Goal: Transaction & Acquisition: Subscribe to service/newsletter

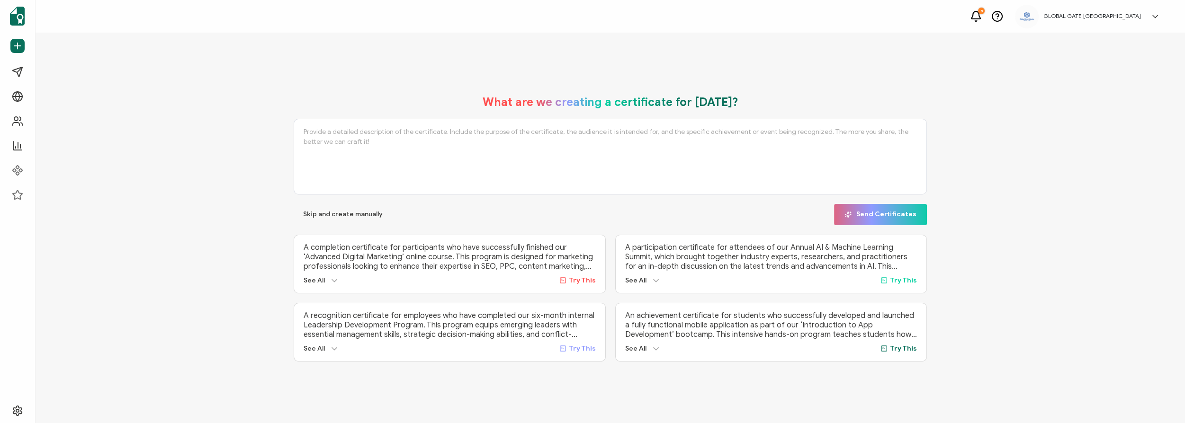
drag, startPoint x: 826, startPoint y: 75, endPoint x: 811, endPoint y: 46, distance: 32.6
click at [826, 75] on div "What are we creating a certificate for [DATE]? Skip and create manually Send Ce…" at bounding box center [610, 228] width 1149 height 390
click at [858, 76] on div "What are we creating a certificate for [DATE]? Skip and create manually Send Ce…" at bounding box center [610, 228] width 1149 height 390
click at [34, 119] on span "Recipients" at bounding box center [43, 120] width 31 height 9
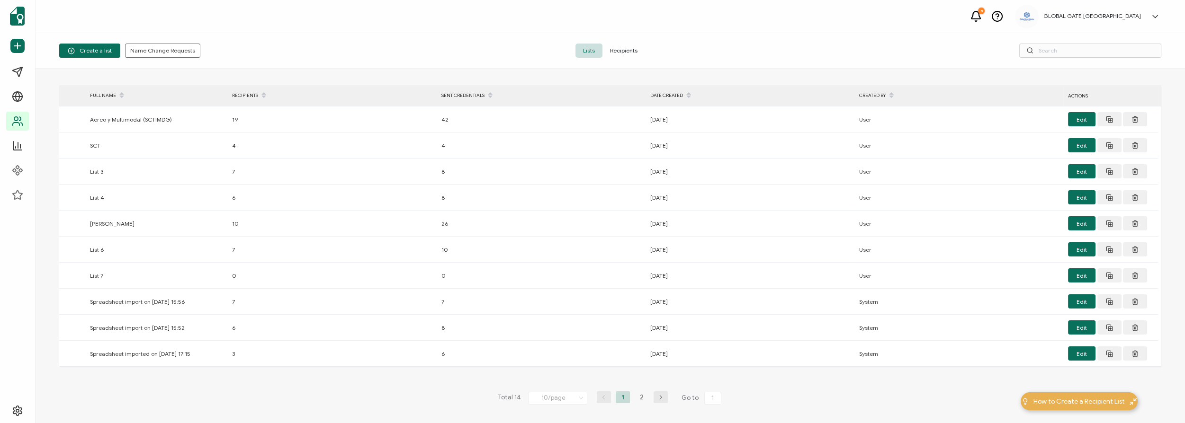
click at [591, 50] on span "Lists" at bounding box center [588, 51] width 27 height 14
click at [80, 48] on span "Create a list" at bounding box center [90, 50] width 44 height 7
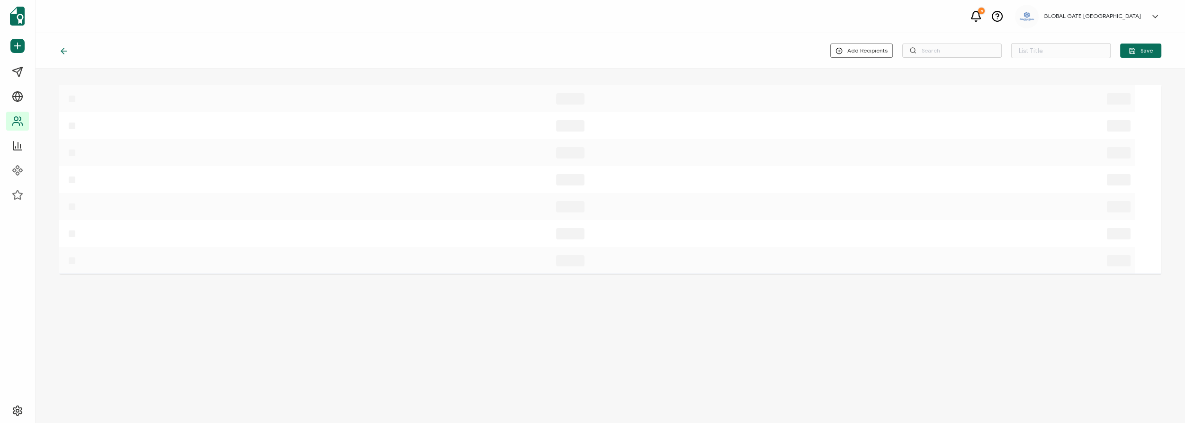
type input "List 15"
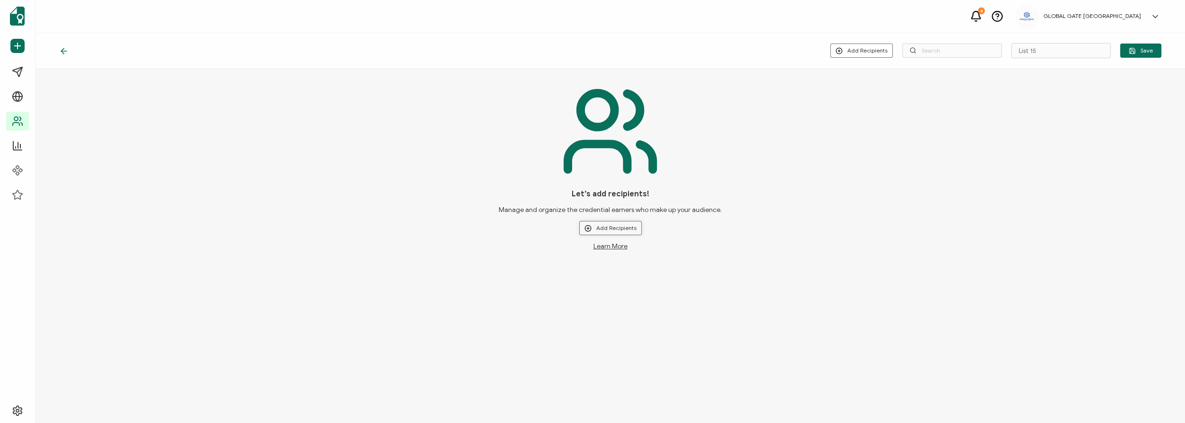
click at [611, 225] on button "Add Recipients" at bounding box center [610, 228] width 62 height 14
click at [619, 254] on span "Upload New Recipients" at bounding box center [630, 253] width 61 height 7
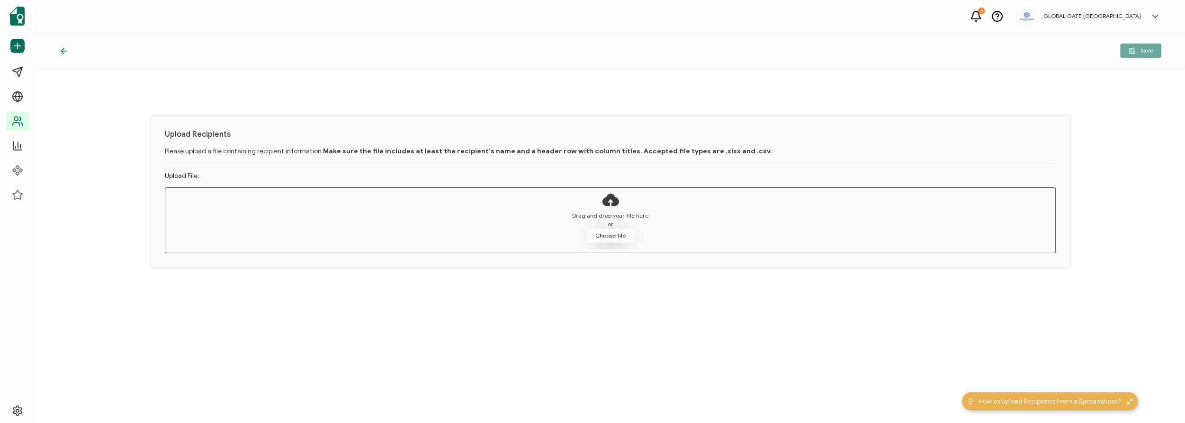
click at [615, 234] on button "Choose file" at bounding box center [610, 236] width 47 height 14
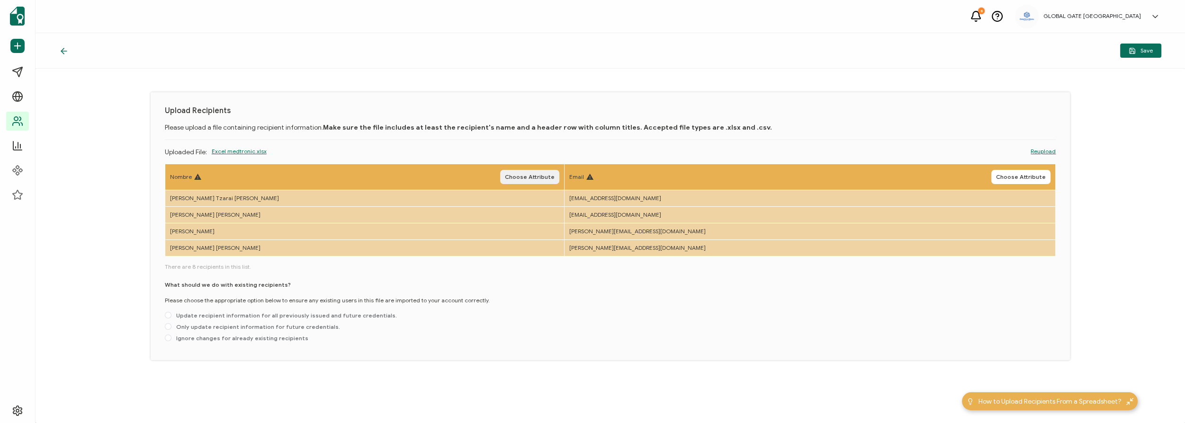
click at [554, 178] on span "Choose Attribute" at bounding box center [530, 177] width 50 height 6
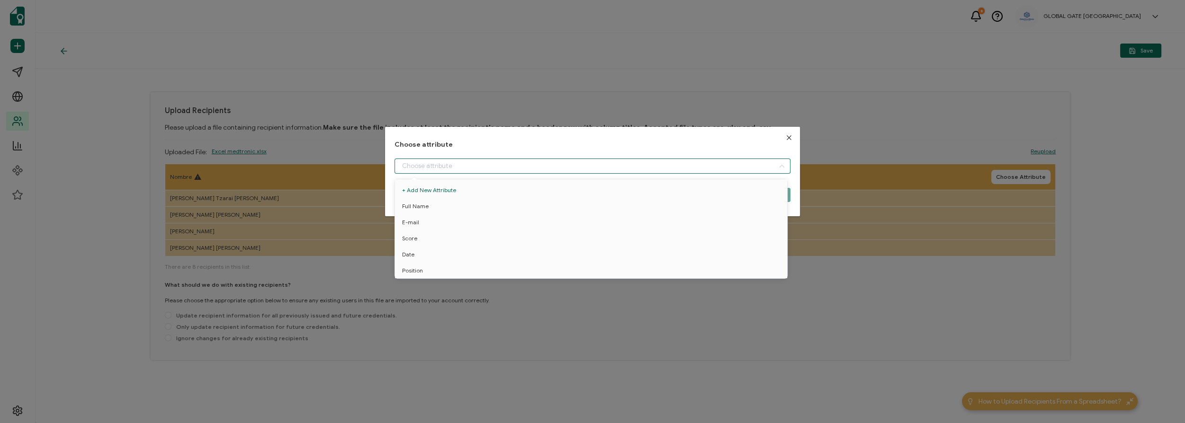
click at [576, 172] on input "dialog" at bounding box center [592, 166] width 396 height 15
click at [566, 206] on li "Full Name" at bounding box center [592, 206] width 400 height 16
type input "Full Name"
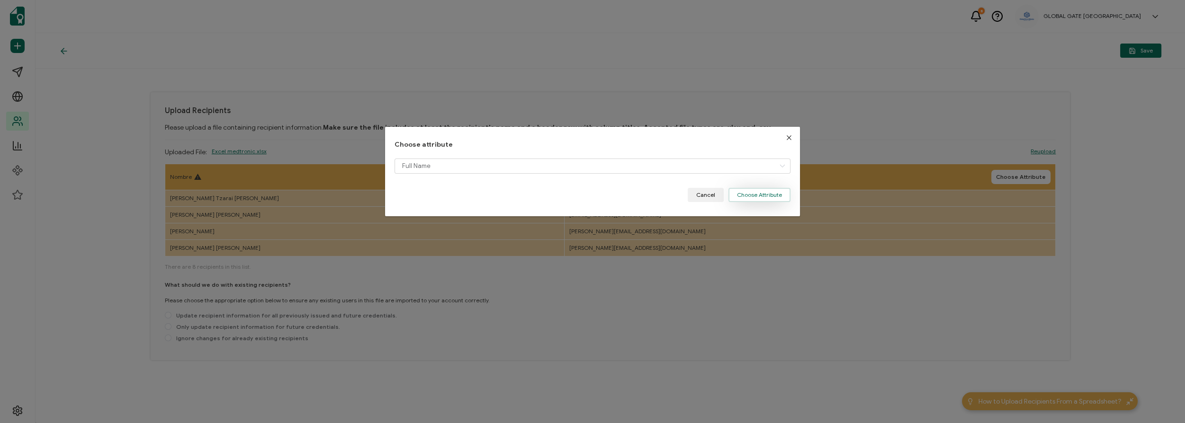
click at [740, 196] on button "Choose Attribute" at bounding box center [759, 195] width 62 height 14
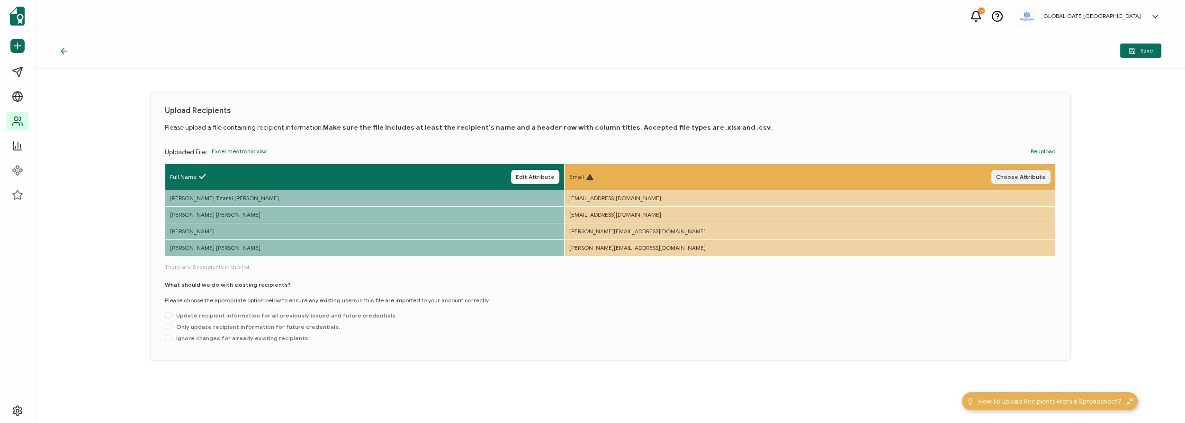
click at [1032, 174] on span "Choose Attribute" at bounding box center [1021, 177] width 50 height 6
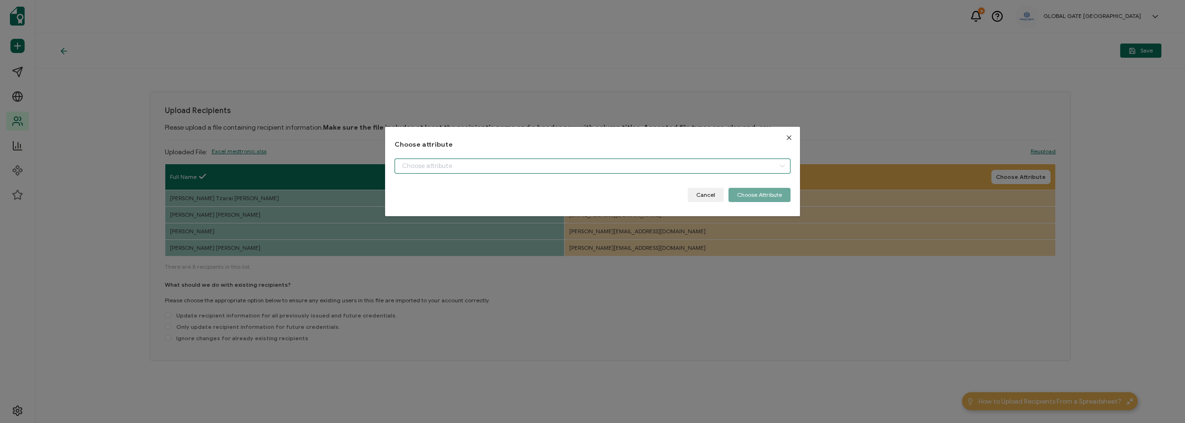
click at [750, 169] on input "dialog" at bounding box center [592, 166] width 396 height 15
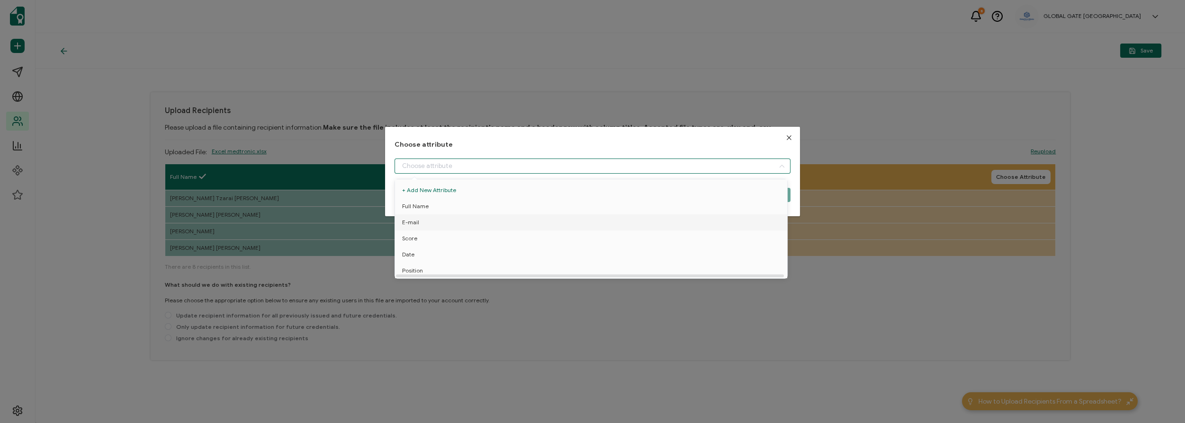
click at [427, 219] on li "E-mail" at bounding box center [592, 222] width 400 height 16
type input "E-mail"
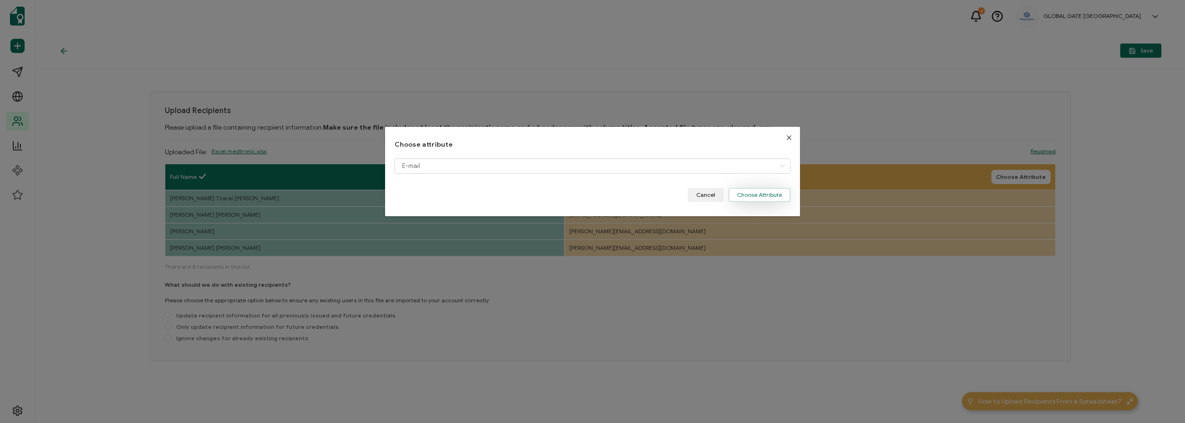
click at [783, 198] on button "Choose Attribute" at bounding box center [759, 195] width 62 height 14
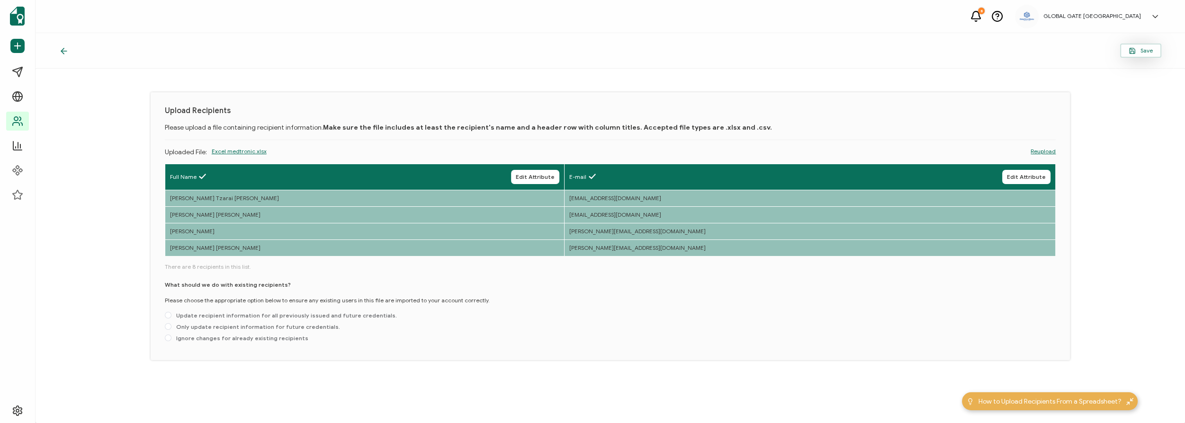
click at [1143, 52] on span "Save" at bounding box center [1140, 50] width 24 height 7
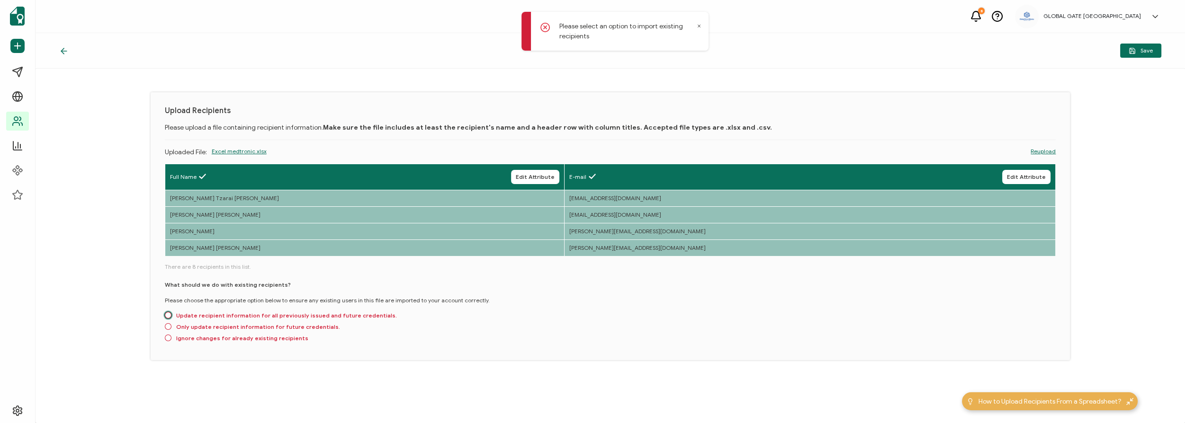
click at [322, 314] on span "Update recipient information for all previously issued and future credentials." at bounding box center [283, 315] width 225 height 7
click at [171, 314] on input "Update recipient information for all previously issued and future credentials." at bounding box center [168, 316] width 7 height 8
radio input "true"
click at [1135, 53] on icon "button" at bounding box center [1131, 50] width 7 height 7
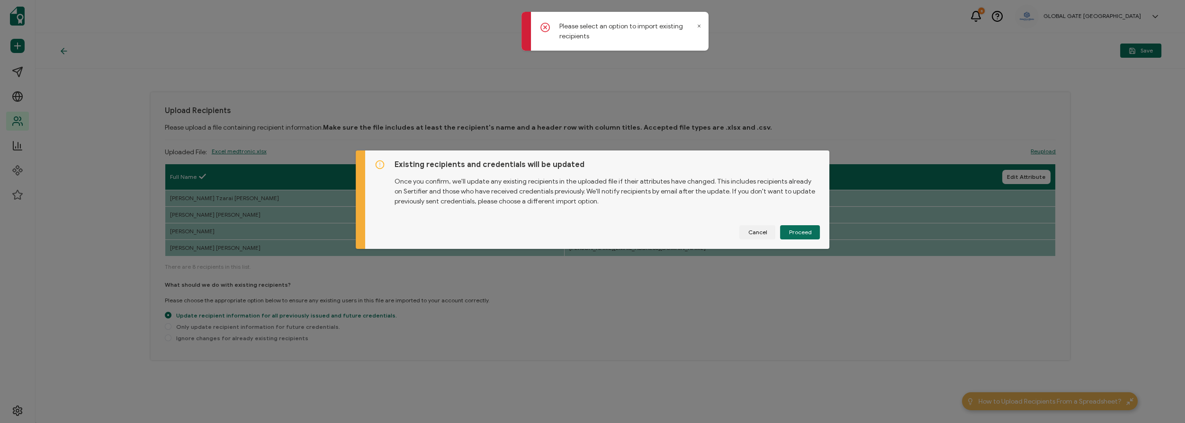
drag, startPoint x: 748, startPoint y: 232, endPoint x: 601, endPoint y: 247, distance: 148.0
click at [748, 232] on span "Cancel" at bounding box center [757, 233] width 19 height 6
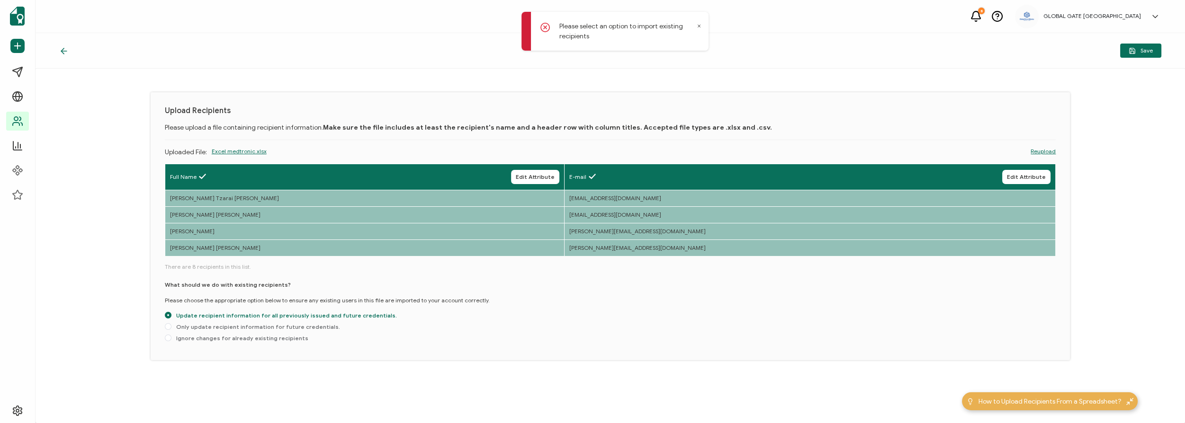
click at [236, 331] on div "What should we do with existing recipients? Please choose the appropriate optio…" at bounding box center [610, 313] width 891 height 65
click at [239, 328] on span "Only update recipient information for future credentials." at bounding box center [255, 326] width 169 height 7
click at [171, 328] on input "Only update recipient information for future credentials." at bounding box center [168, 327] width 7 height 8
radio input "true"
radio input "false"
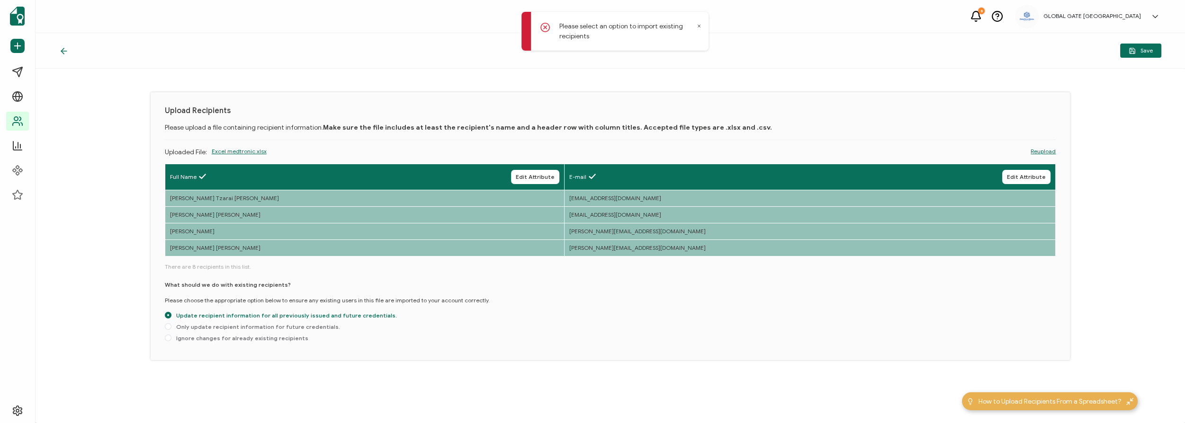
radio input "true"
click at [248, 335] on span "Ignore changes for already existing recipients" at bounding box center [239, 338] width 137 height 7
click at [171, 335] on input "Ignore changes for already existing recipients" at bounding box center [168, 339] width 7 height 8
radio input "true"
radio input "false"
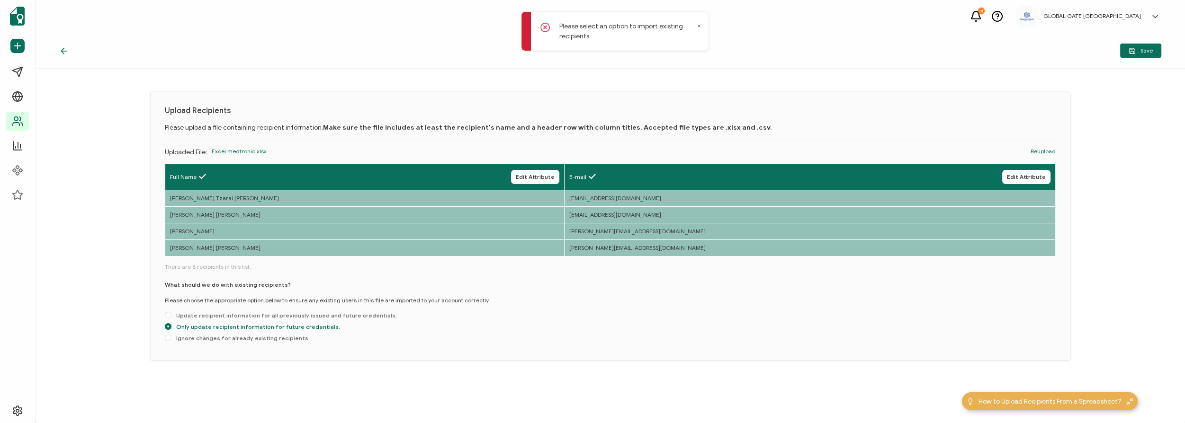
radio input "true"
drag, startPoint x: 1139, startPoint y: 53, endPoint x: 1114, endPoint y: 61, distance: 26.4
click at [1138, 53] on span "Save" at bounding box center [1140, 50] width 24 height 7
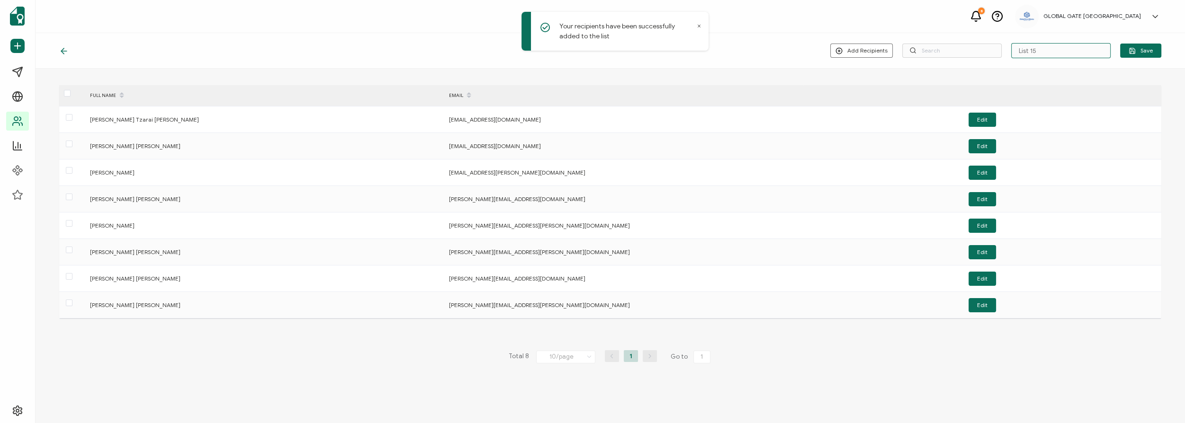
click at [1065, 49] on input "List 15" at bounding box center [1060, 50] width 99 height 15
type input "L"
type input "Medtronic"
click at [1147, 49] on span "Save" at bounding box center [1140, 50] width 24 height 7
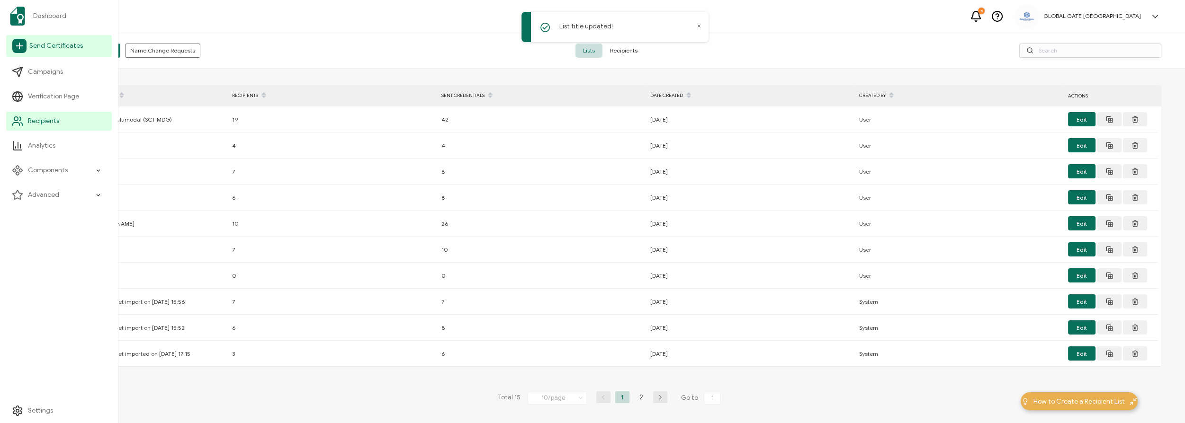
click at [51, 45] on span "Send Certificates" at bounding box center [55, 45] width 53 height 9
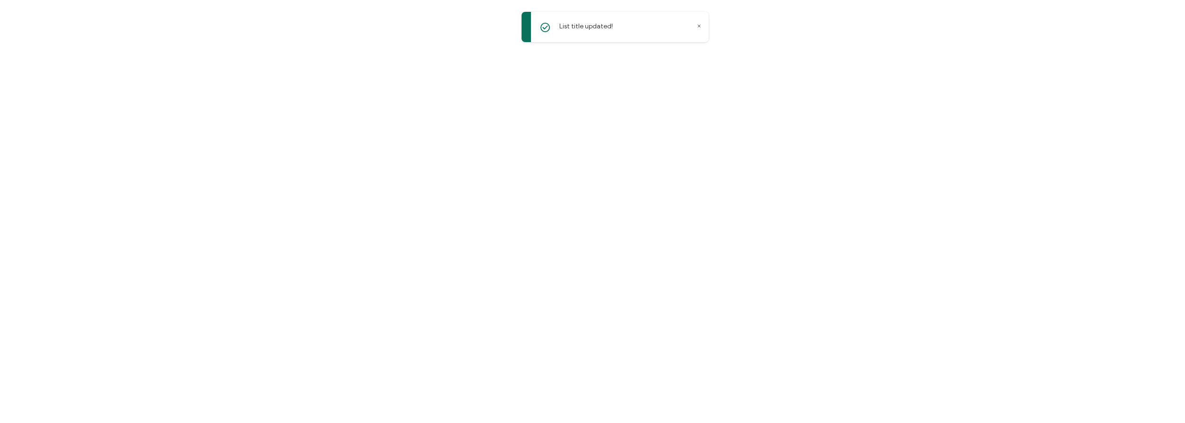
click at [48, 70] on div at bounding box center [592, 211] width 1185 height 423
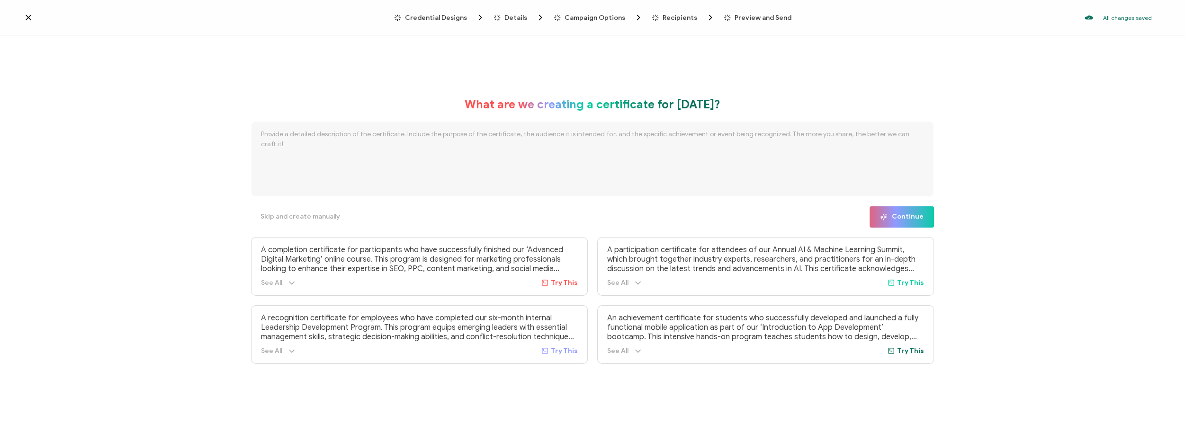
click at [25, 17] on icon at bounding box center [28, 17] width 9 height 9
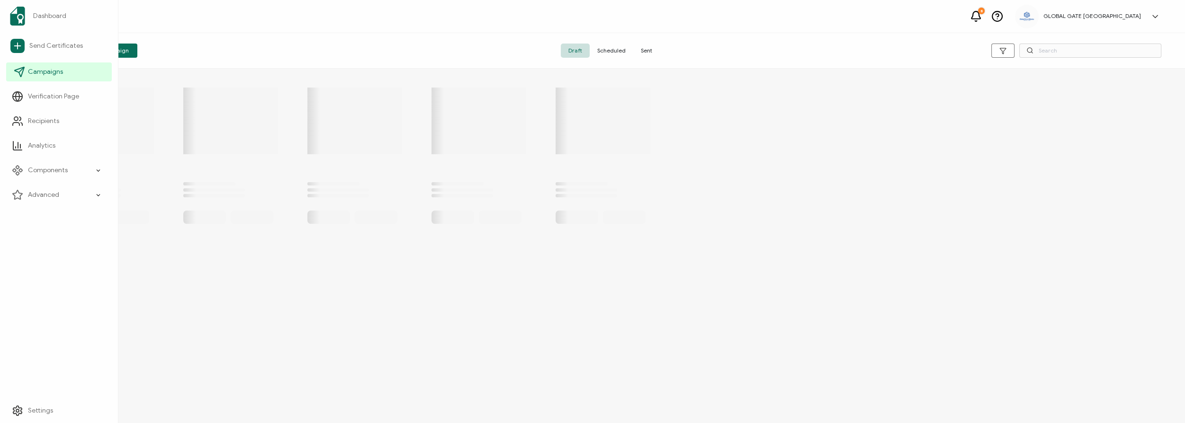
click at [41, 72] on span "Campaigns" at bounding box center [45, 71] width 35 height 9
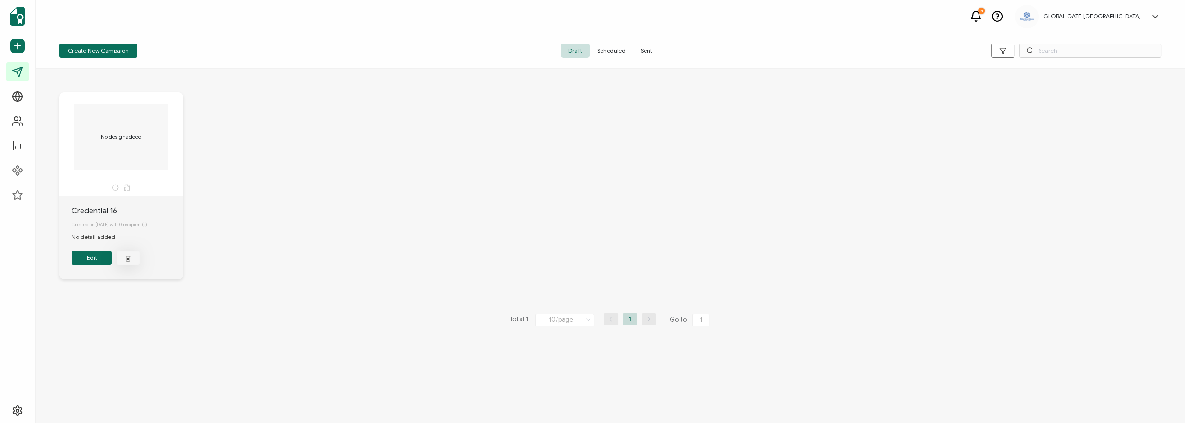
click at [133, 260] on button "button" at bounding box center [127, 258] width 23 height 14
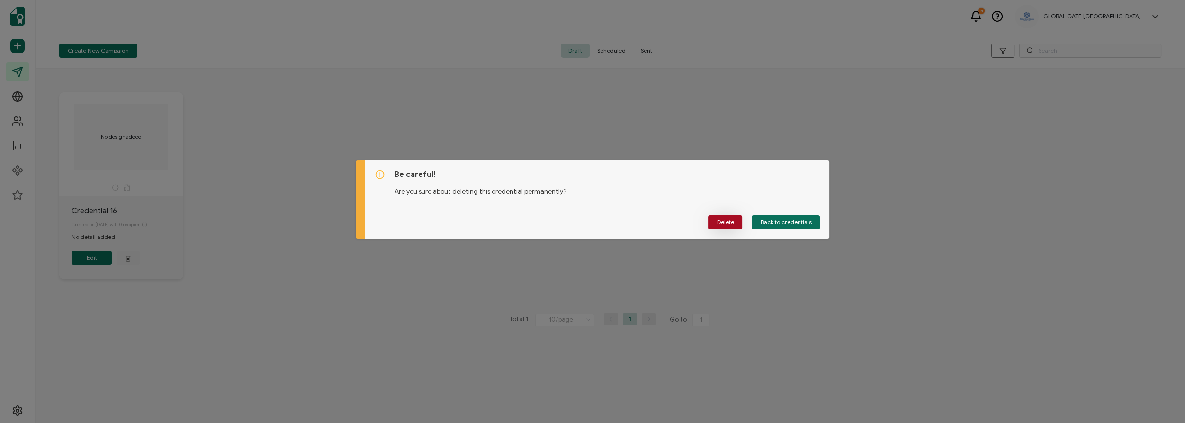
click at [719, 225] on span "Delete" at bounding box center [724, 223] width 17 height 6
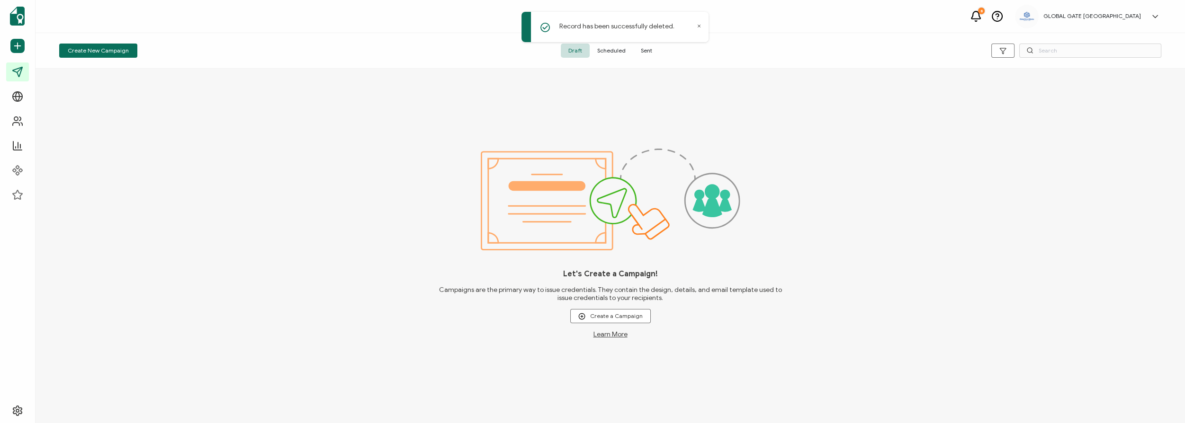
click at [646, 50] on span "Sent" at bounding box center [646, 51] width 27 height 14
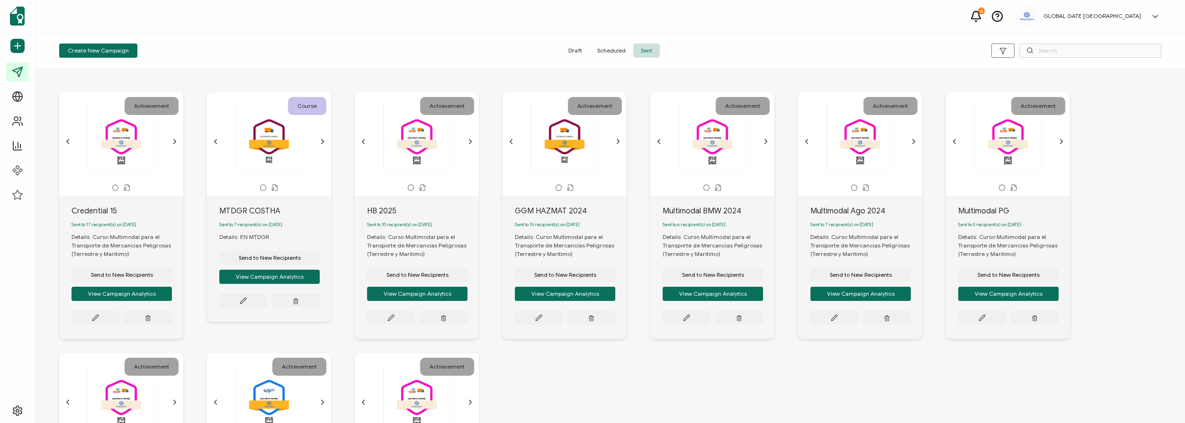
click at [128, 149] on div ".uuid-096204d9-ca43-4101-a4c3-07b3f2f44b7a{}.uuid-3bdfa571-5bbe-4c9f-b3f4-196cc…" at bounding box center [120, 136] width 99 height 67
click at [171, 139] on icon "chevron forward outline" at bounding box center [175, 142] width 8 height 8
click at [146, 232] on div "Sent to 17 recipient(s) on [DATE]" at bounding box center [127, 225] width 112 height 16
click at [114, 278] on span "Send to New Recipients" at bounding box center [122, 275] width 62 height 6
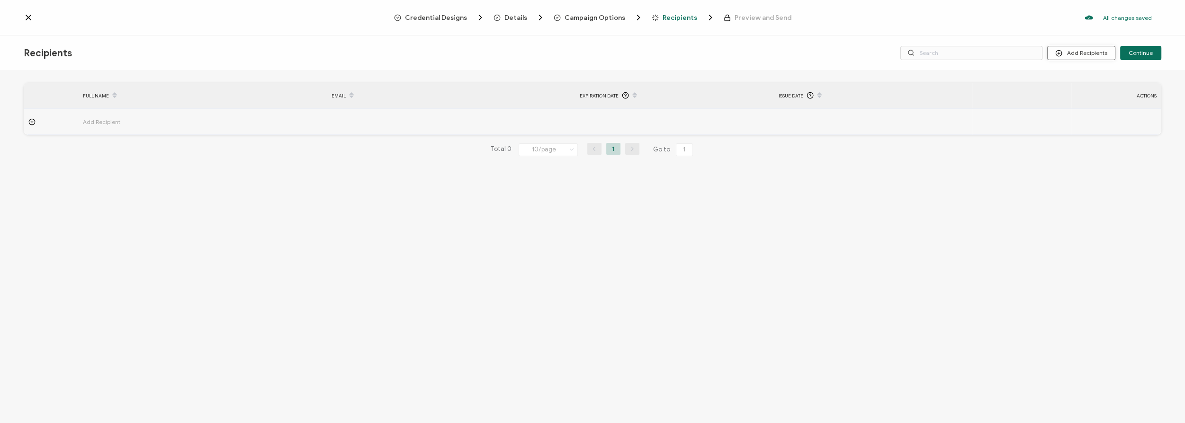
click at [1097, 51] on button "Add Recipients" at bounding box center [1081, 53] width 68 height 14
click at [1087, 106] on span "Import From List" at bounding box center [1091, 109] width 43 height 7
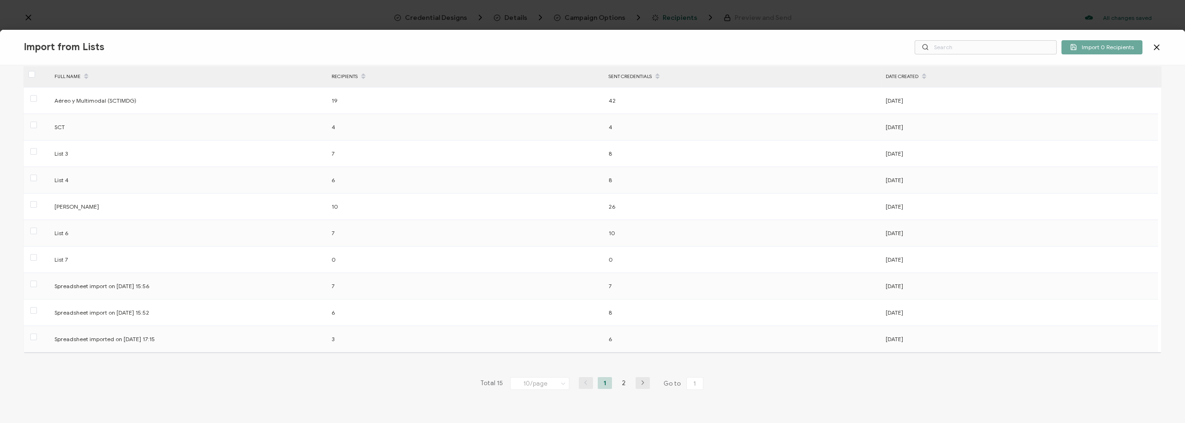
scroll to position [78, 0]
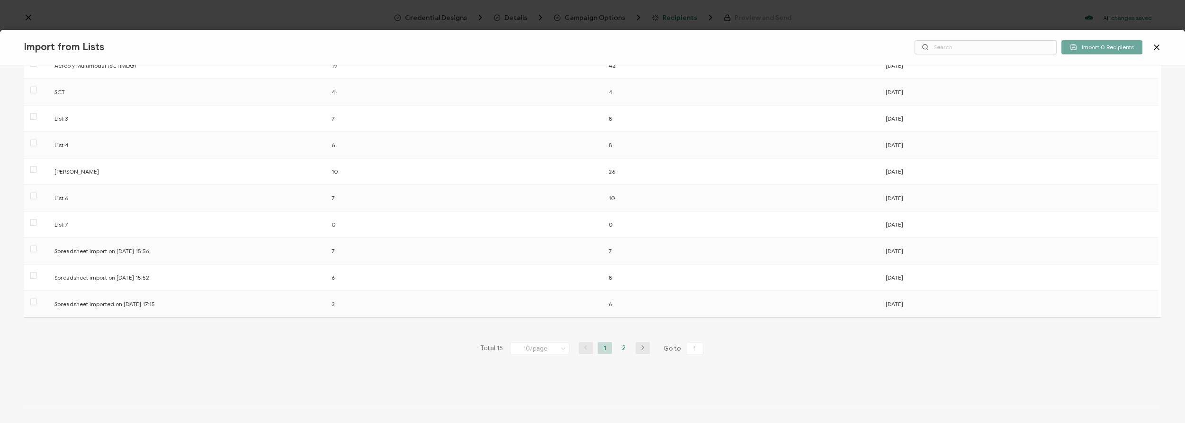
click at [620, 347] on li "2" at bounding box center [623, 348] width 14 height 12
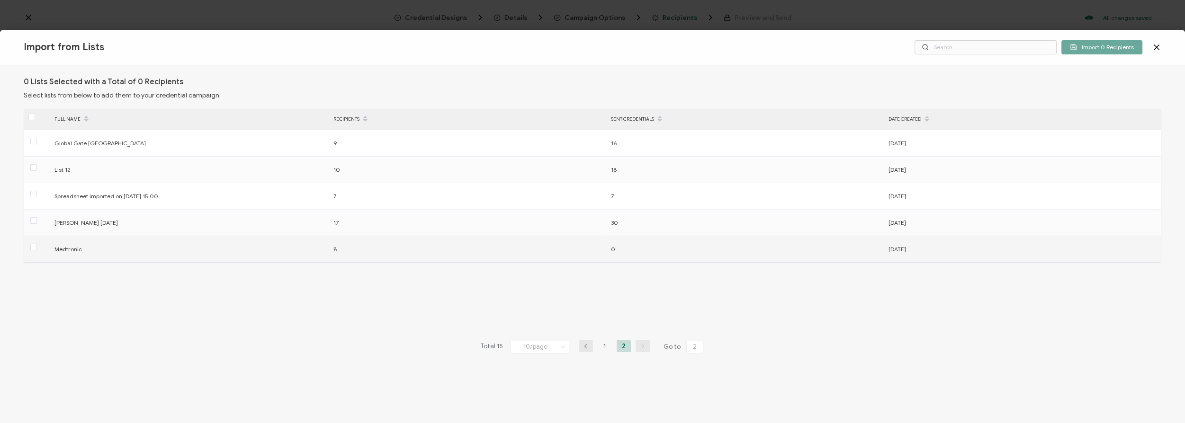
drag, startPoint x: 35, startPoint y: 245, endPoint x: 42, endPoint y: 244, distance: 7.1
click at [35, 244] on span at bounding box center [33, 247] width 7 height 7
click at [37, 244] on input "checkbox" at bounding box center [37, 244] width 0 height 0
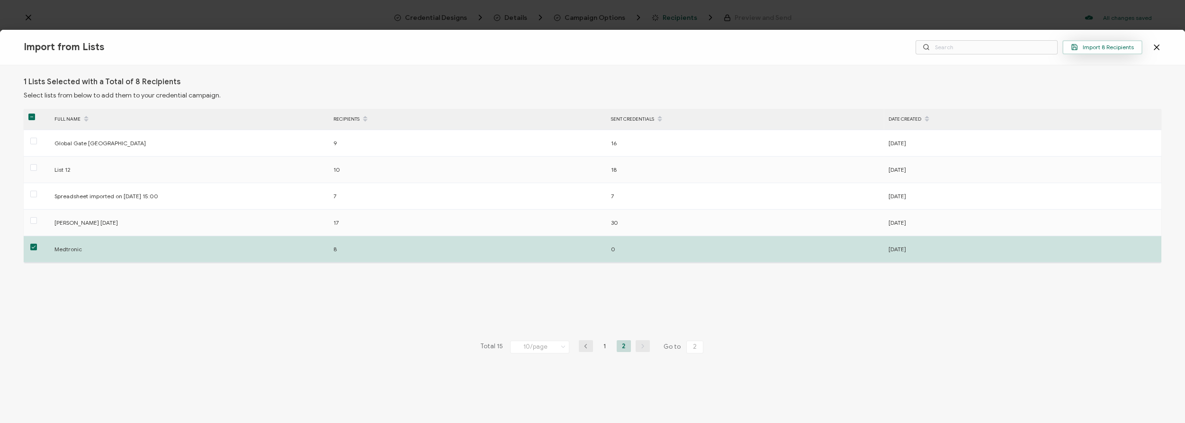
click at [1089, 46] on span "Import 8 Recipients" at bounding box center [1101, 47] width 63 height 7
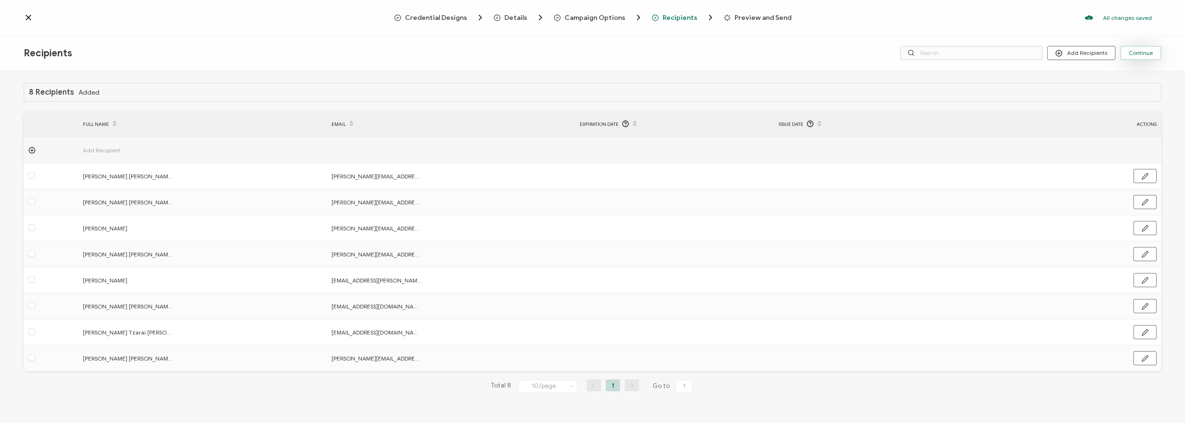
click at [1135, 55] on span "Continue" at bounding box center [1140, 53] width 24 height 6
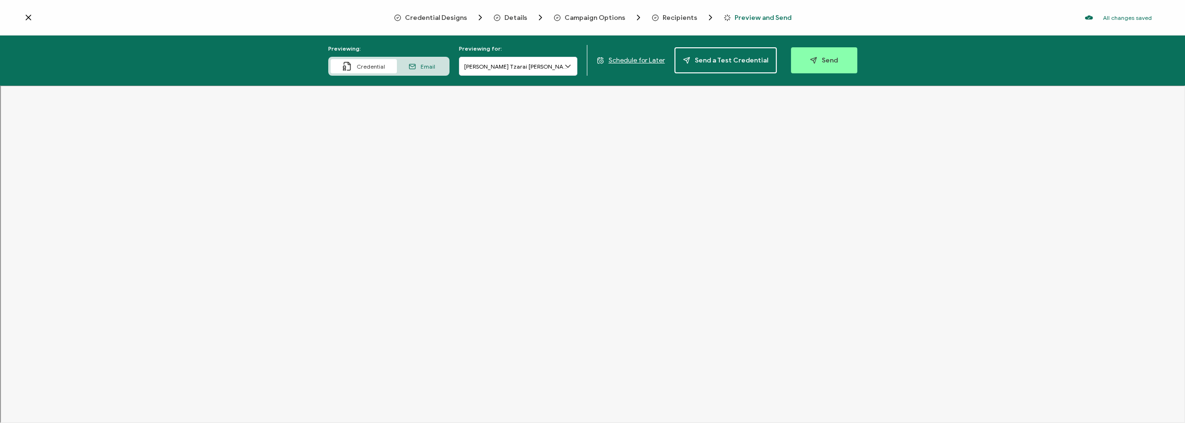
click at [569, 68] on icon at bounding box center [567, 66] width 9 height 9
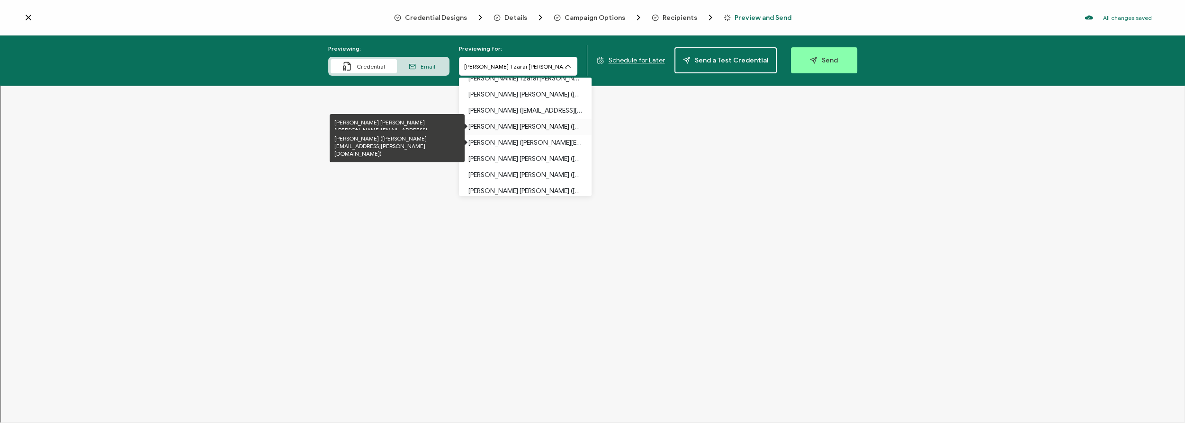
scroll to position [16, 0]
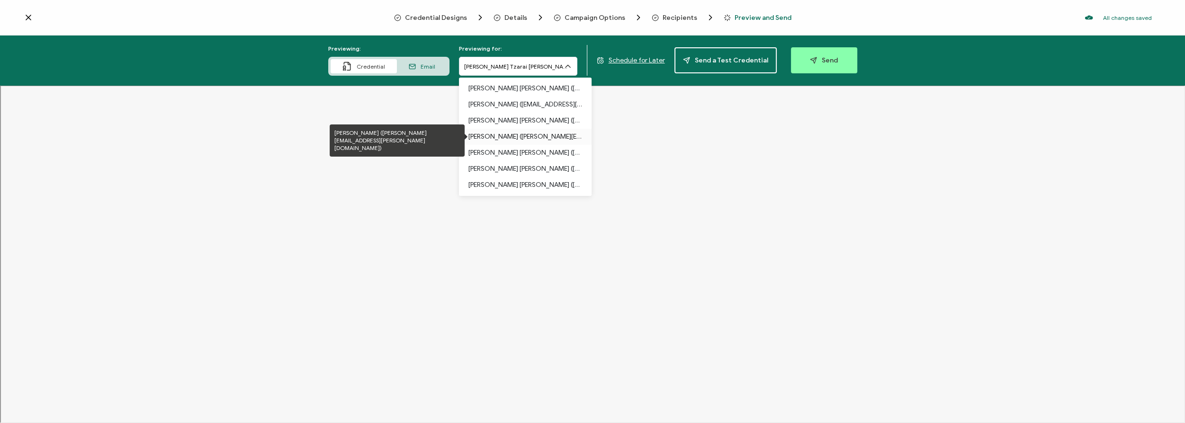
click at [533, 136] on p "[PERSON_NAME] ([PERSON_NAME][EMAIL_ADDRESS][PERSON_NAME][DOMAIN_NAME])" at bounding box center [525, 137] width 114 height 16
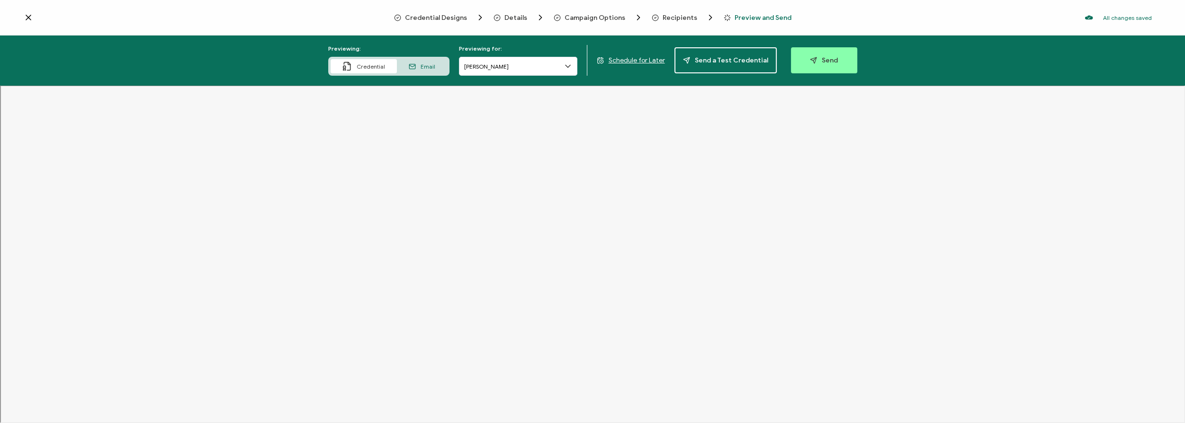
click at [426, 65] on span "Email" at bounding box center [427, 66] width 15 height 7
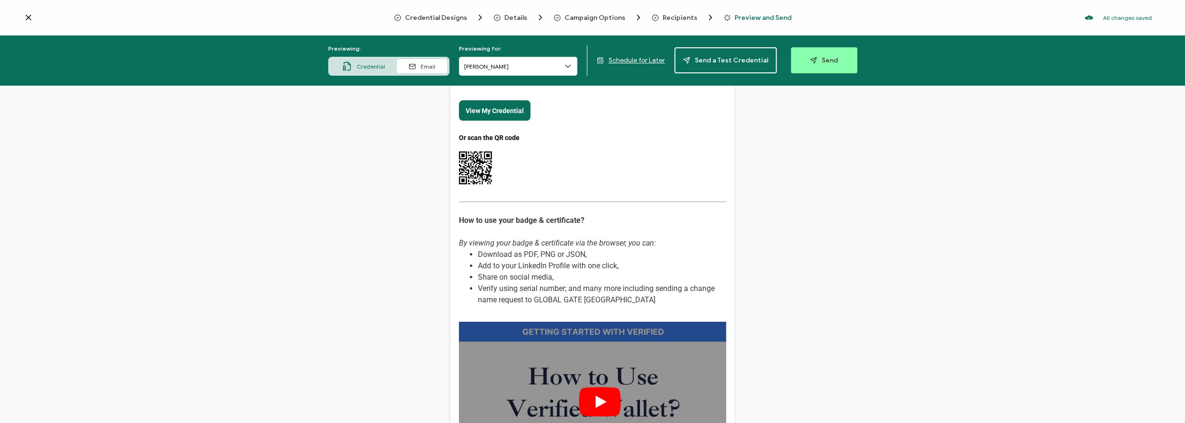
scroll to position [0, 0]
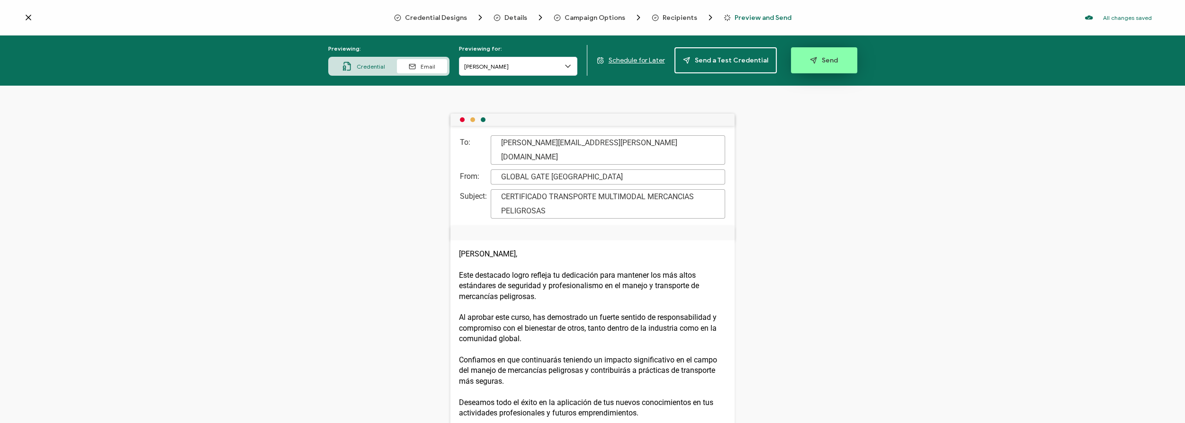
click at [817, 59] on span "Send" at bounding box center [824, 60] width 28 height 7
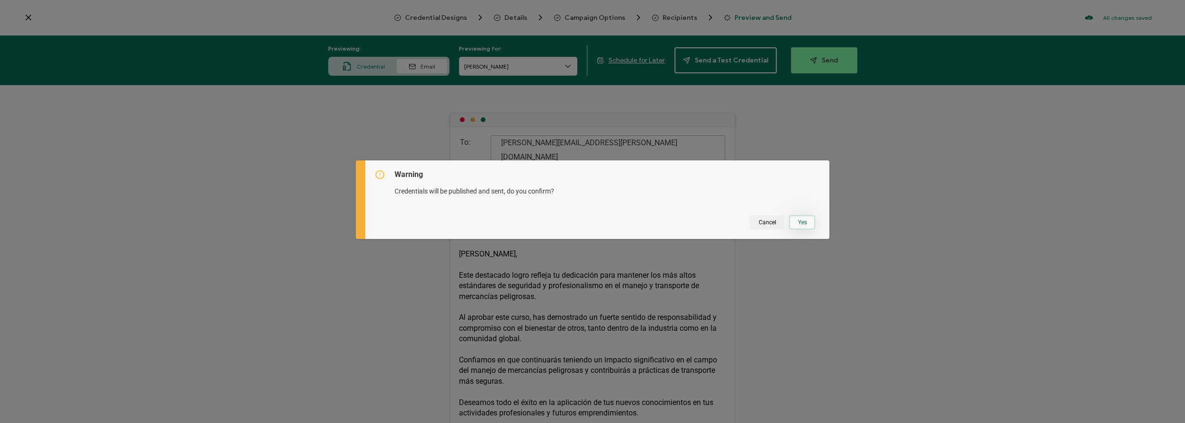
click at [793, 224] on button "Yes" at bounding box center [802, 222] width 26 height 14
click at [804, 222] on button "Got It" at bounding box center [804, 222] width 31 height 14
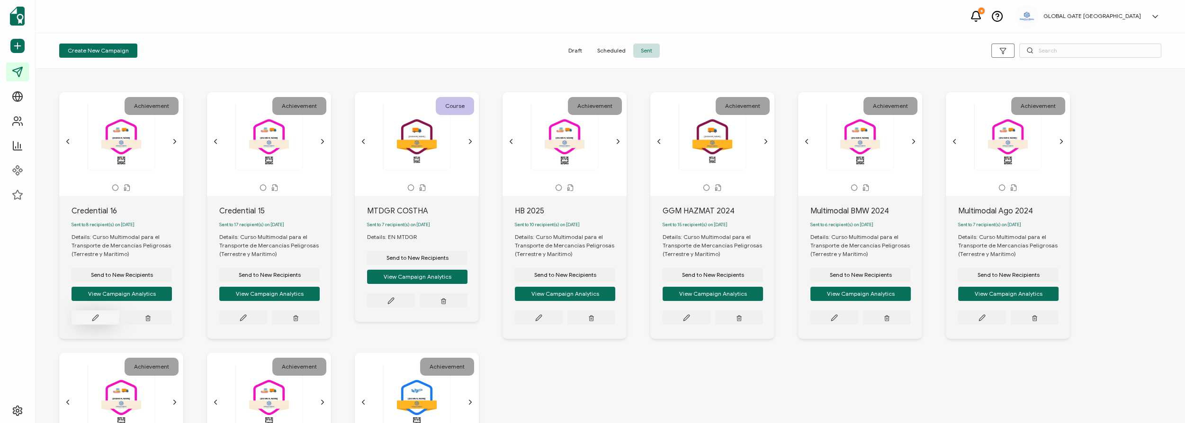
click at [107, 319] on button at bounding box center [95, 318] width 48 height 14
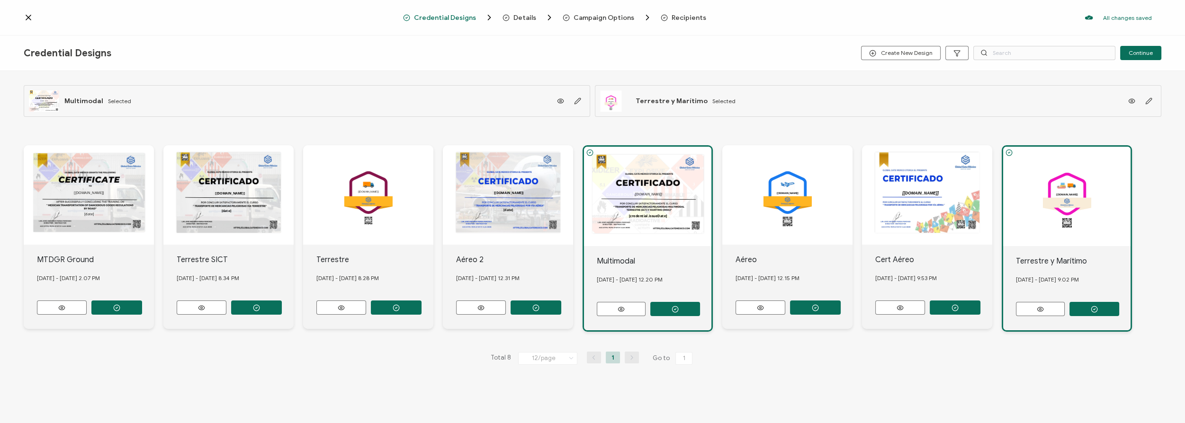
click at [30, 18] on icon at bounding box center [28, 17] width 9 height 9
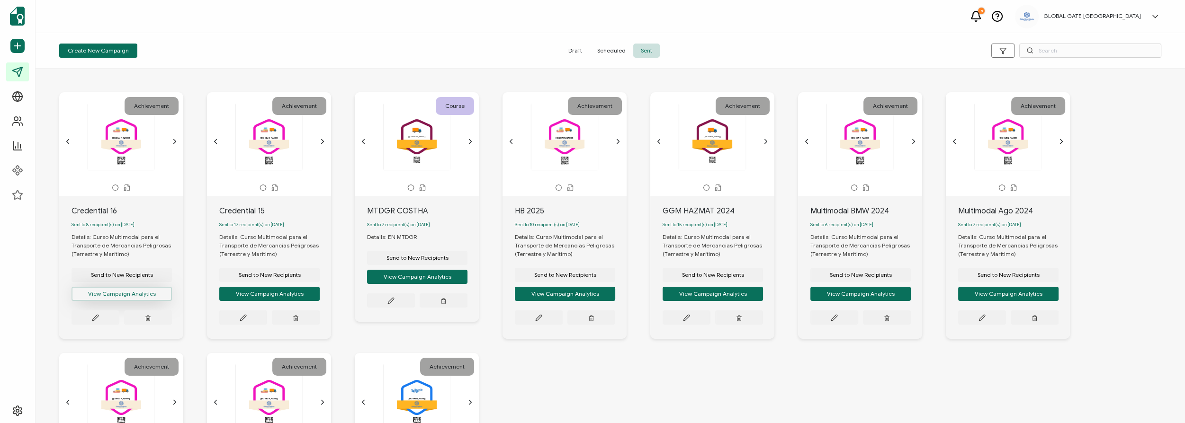
click at [127, 296] on button "View Campaign Analytics" at bounding box center [121, 294] width 100 height 14
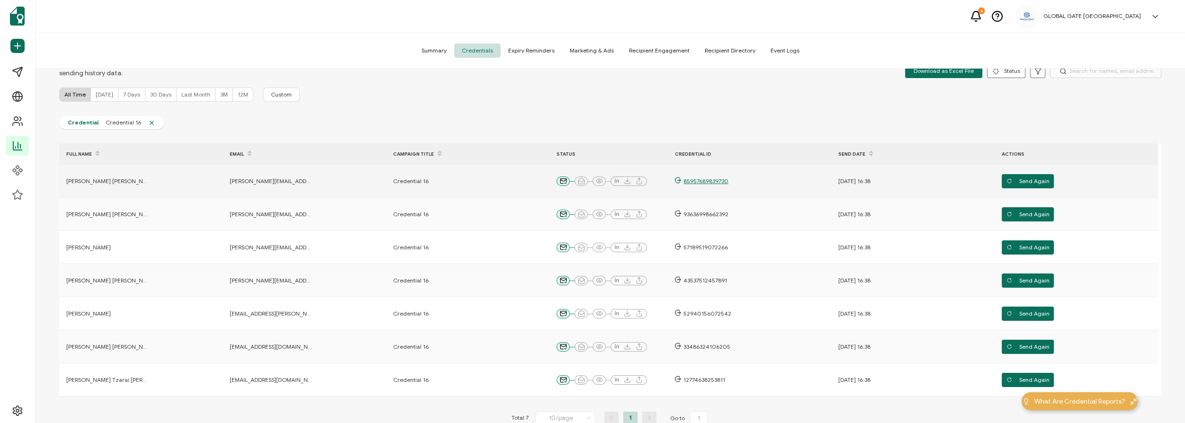
scroll to position [86, 0]
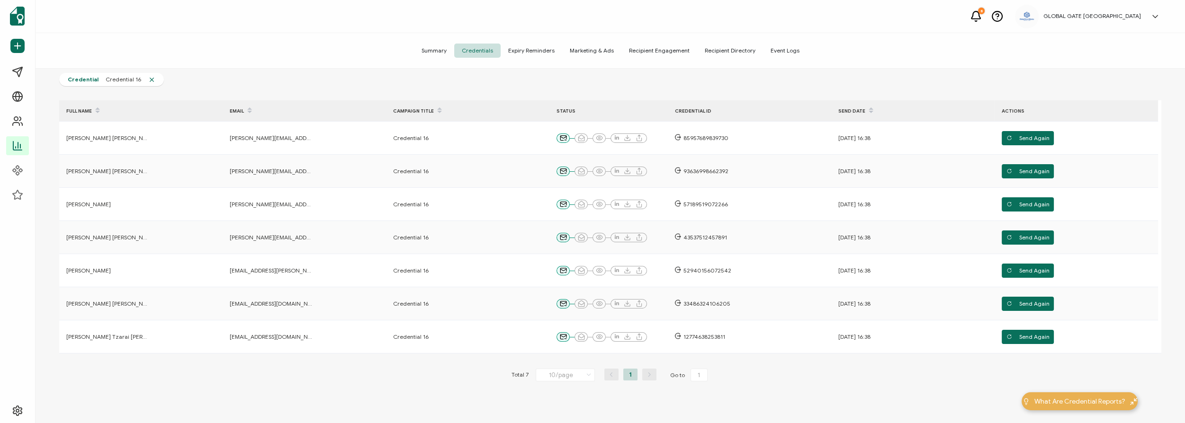
click at [1157, 12] on icon at bounding box center [1154, 16] width 9 height 9
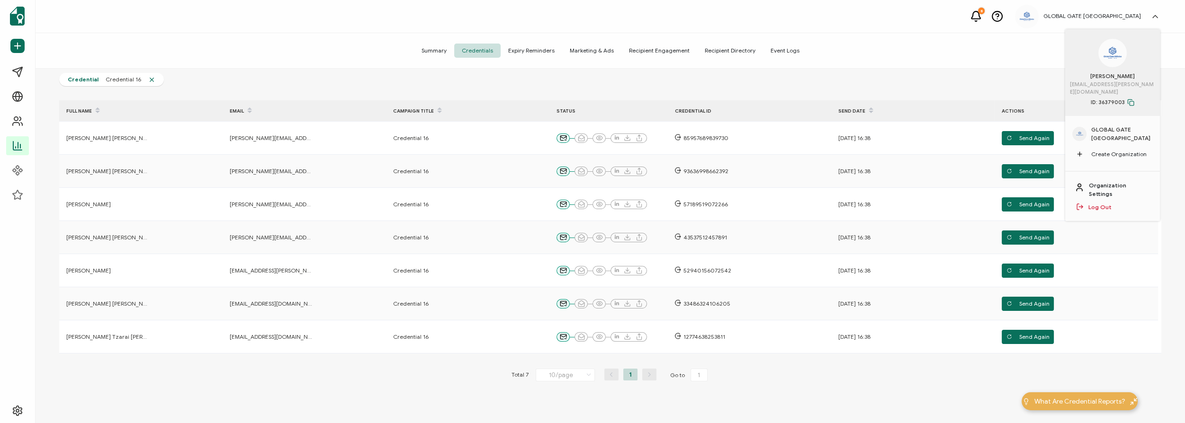
click at [1114, 185] on link "Organization Settings" at bounding box center [1119, 189] width 62 height 17
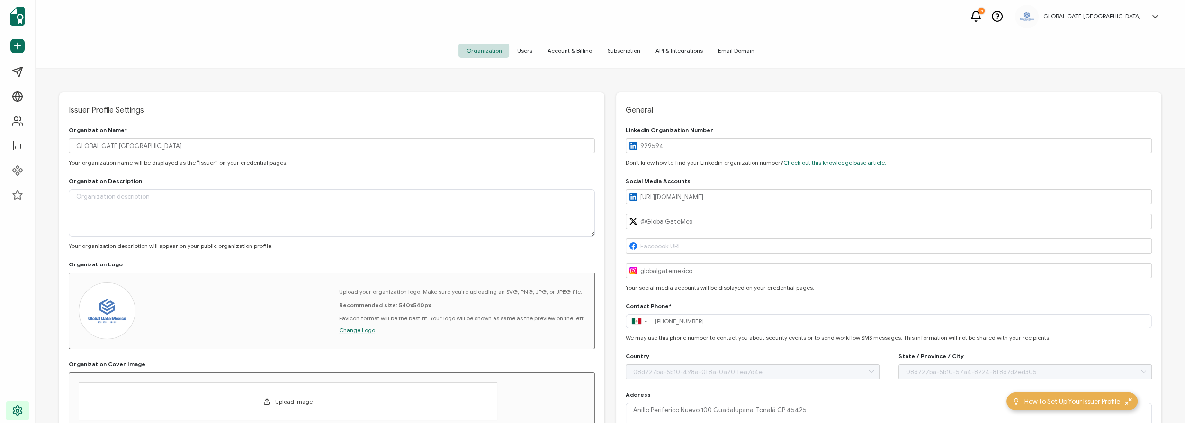
type input "[GEOGRAPHIC_DATA]"
click at [568, 51] on span "Account & Billing" at bounding box center [569, 51] width 60 height 14
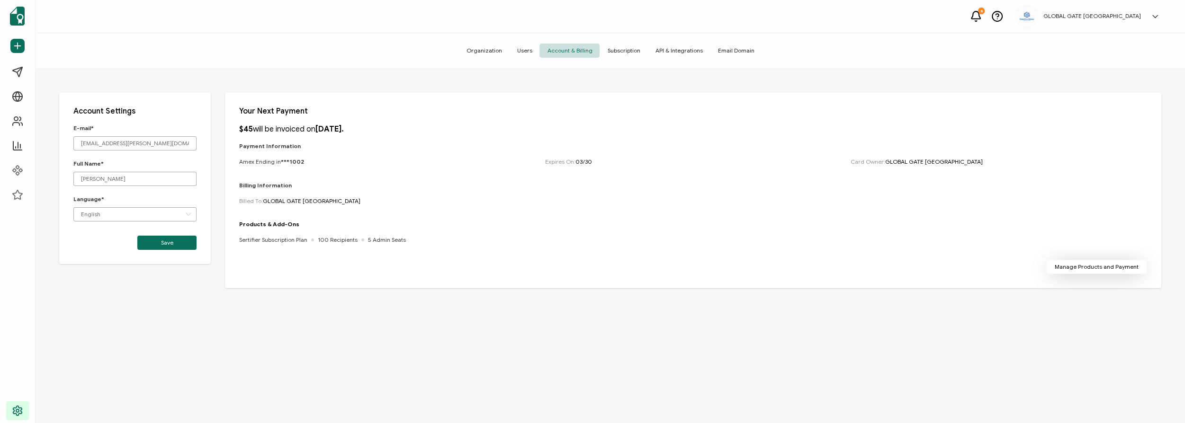
click at [1079, 270] on span "Manage Products and Payment" at bounding box center [1096, 267] width 84 height 6
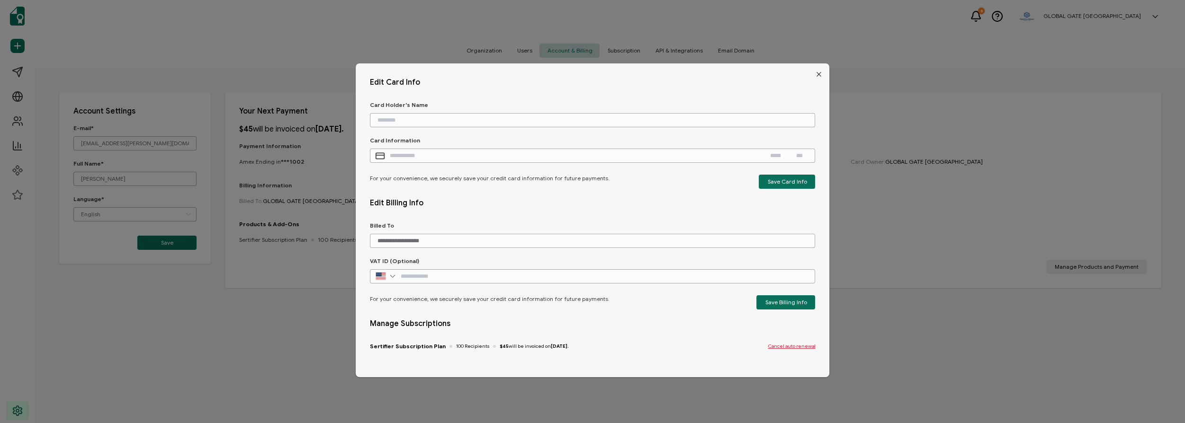
click at [817, 78] on icon "Close" at bounding box center [818, 75] width 8 height 8
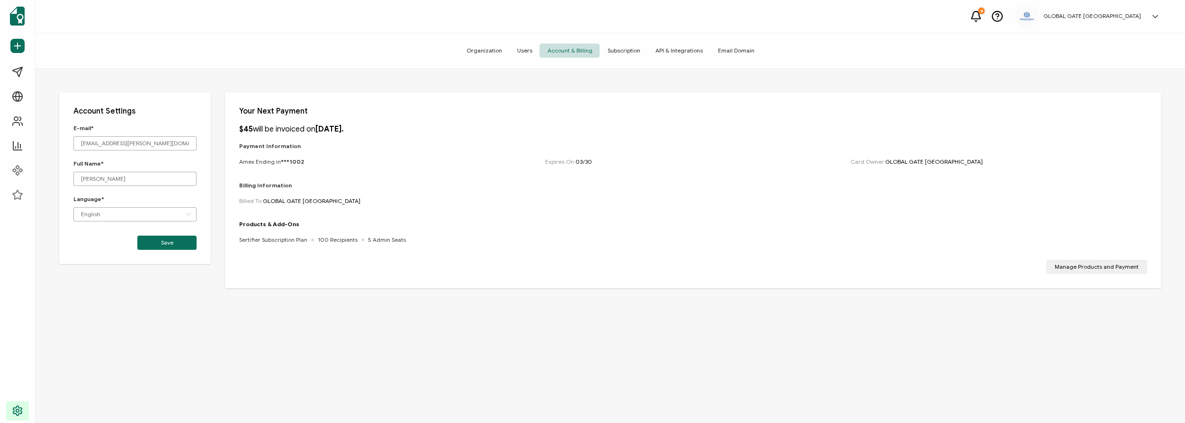
click at [626, 50] on span "Subscription" at bounding box center [623, 51] width 48 height 14
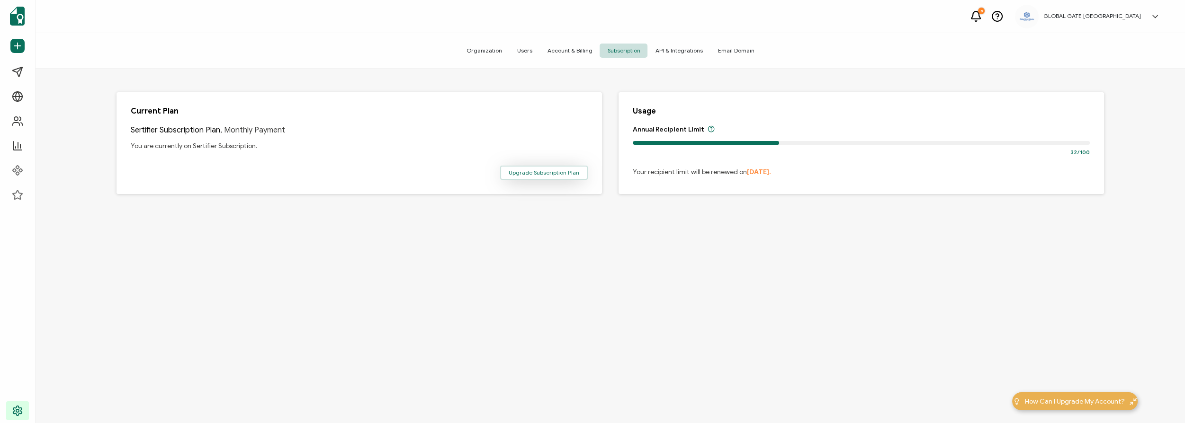
click at [564, 174] on span "Upgrade Subscription Plan" at bounding box center [543, 173] width 71 height 6
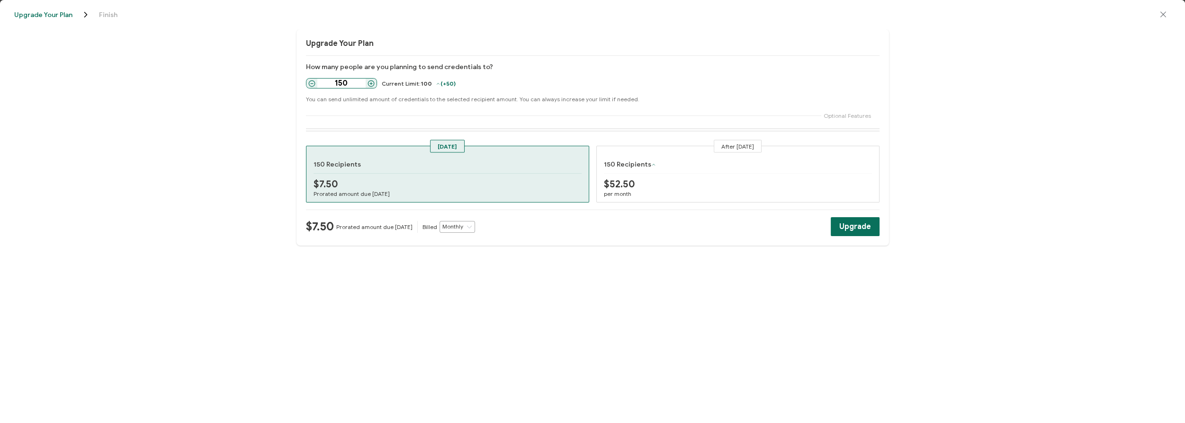
click at [312, 84] on icon at bounding box center [311, 83] width 7 height 7
click at [371, 85] on icon at bounding box center [370, 83] width 7 height 7
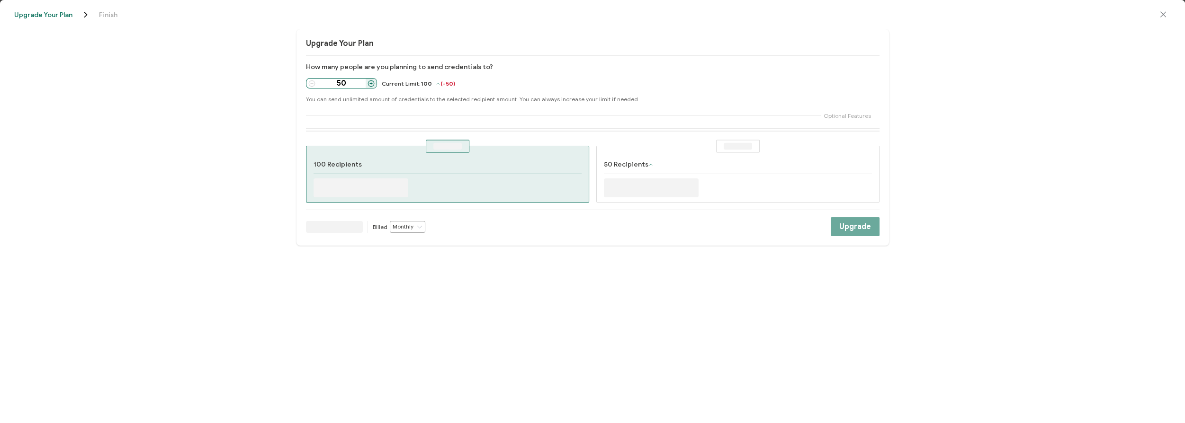
type input "100"
click at [420, 229] on icon at bounding box center [419, 227] width 7 height 12
click at [411, 267] on span "Yearly" at bounding box center [406, 264] width 16 height 7
type input "Yearly"
